Goal: Task Accomplishment & Management: Manage account settings

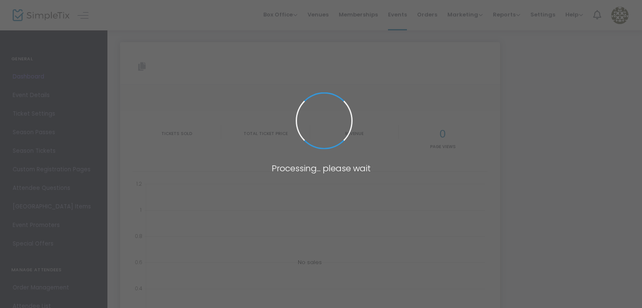
type input "[URL][DOMAIN_NAME]"
click at [135, 102] on span at bounding box center [321, 154] width 642 height 308
click at [448, 96] on span at bounding box center [321, 154] width 642 height 308
type input "[URL][DOMAIN_NAME]"
drag, startPoint x: 425, startPoint y: 154, endPoint x: 247, endPoint y: 104, distance: 184.3
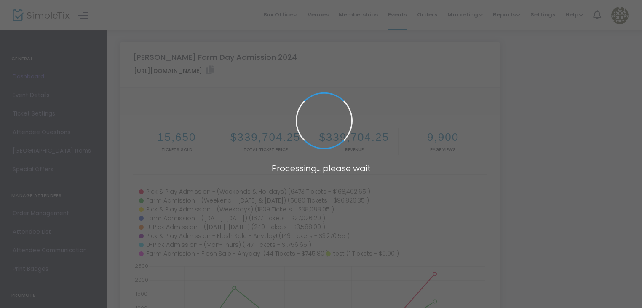
click at [425, 154] on span at bounding box center [321, 154] width 642 height 308
